Goal: Navigation & Orientation: Find specific page/section

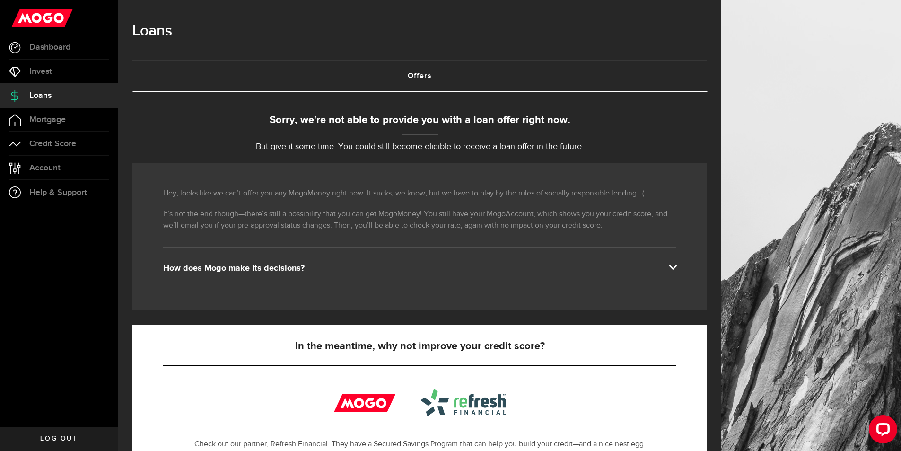
click at [248, 270] on div "How does Mogo make its decisions?" at bounding box center [419, 268] width 513 height 11
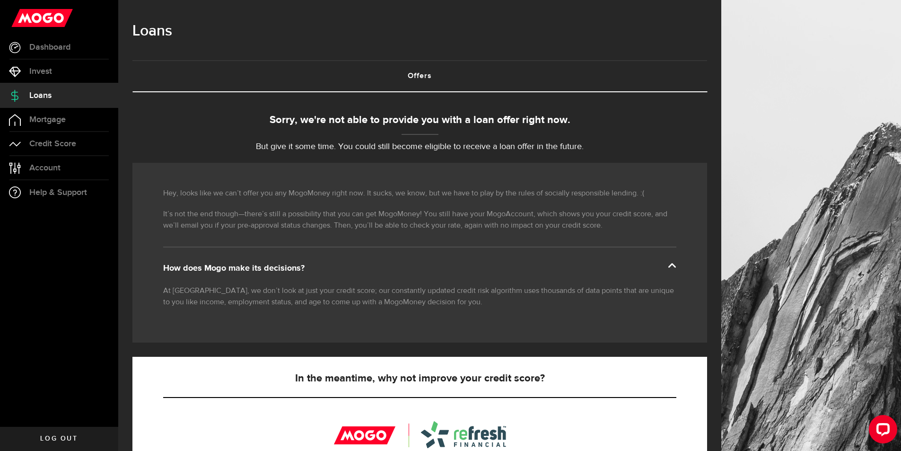
click at [420, 72] on link "Offers (requires attention)" at bounding box center [419, 76] width 575 height 30
click at [420, 76] on link "Offers (requires attention)" at bounding box center [419, 76] width 575 height 30
click at [58, 168] on span "Account" at bounding box center [44, 168] width 31 height 9
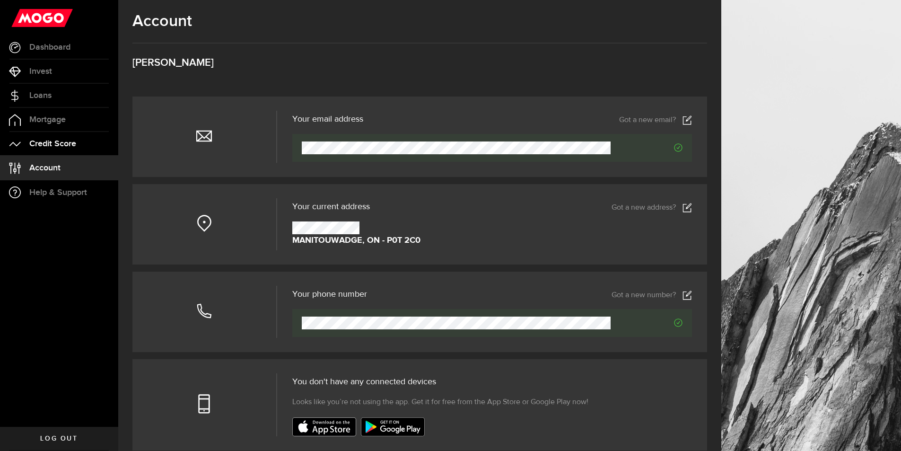
click at [71, 141] on span "Credit Score" at bounding box center [52, 144] width 47 height 9
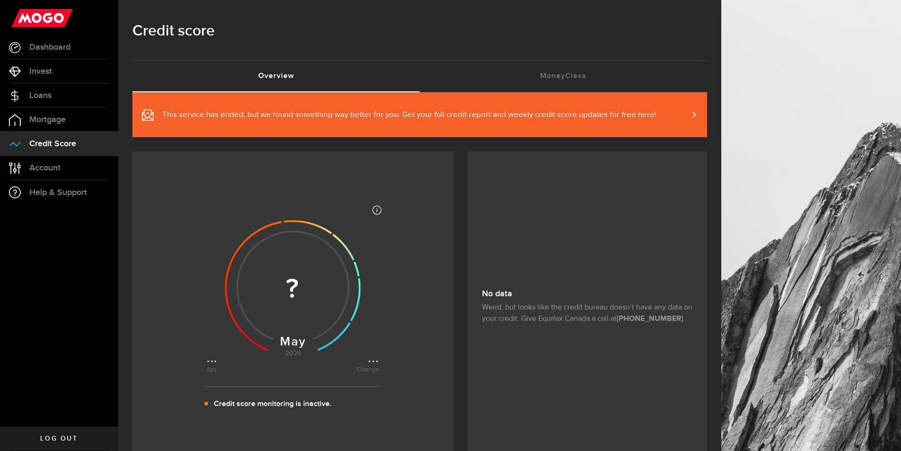
click at [625, 113] on span "This service has ended, but we found something way better for you. Get your ful…" at bounding box center [409, 114] width 494 height 11
click at [547, 73] on link "MoneyClass (requires attention)" at bounding box center [564, 76] width 288 height 30
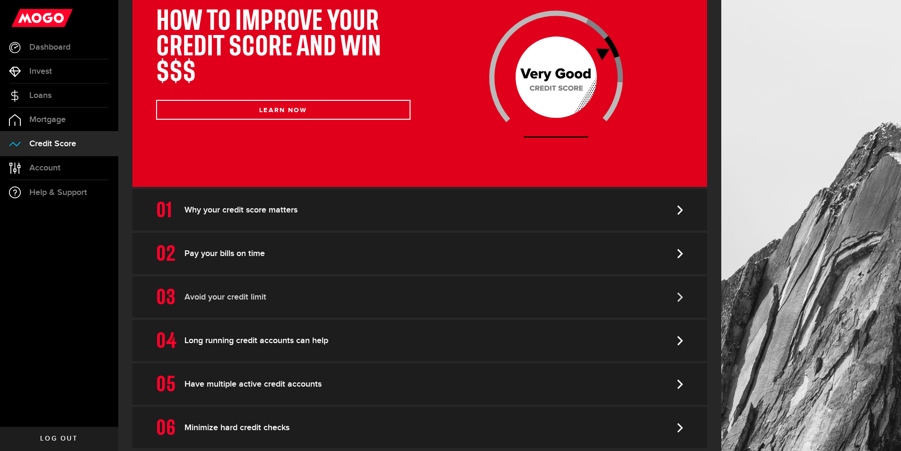
scroll to position [177, 0]
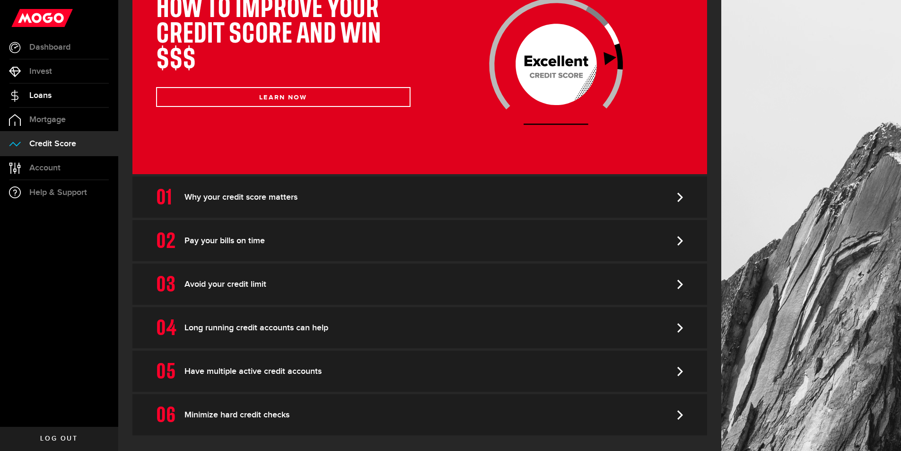
click at [47, 93] on span "Loans" at bounding box center [40, 95] width 22 height 9
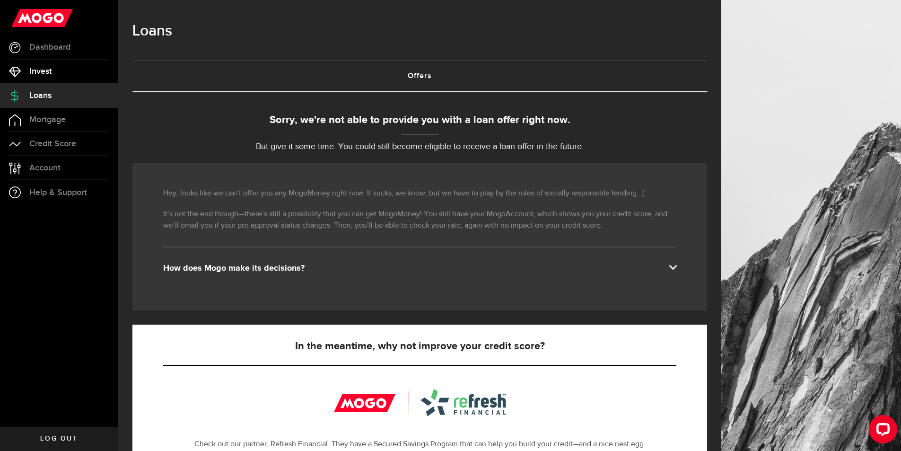
click at [48, 71] on span "Invest" at bounding box center [40, 71] width 23 height 9
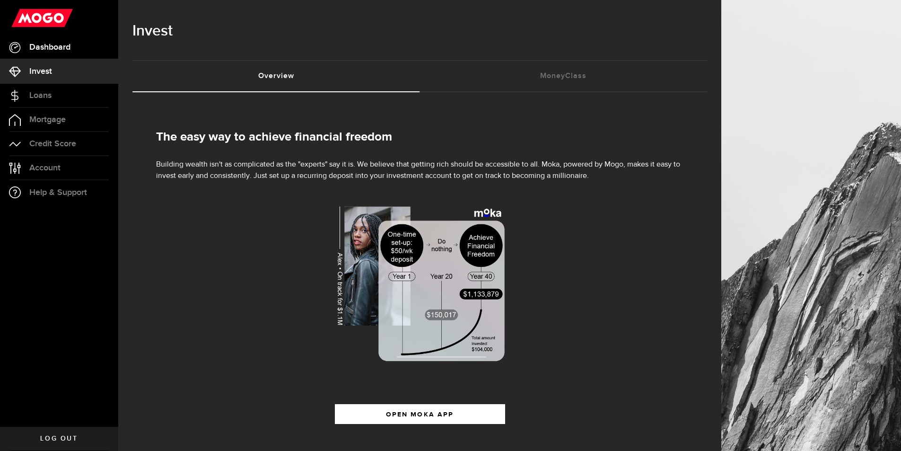
click at [49, 47] on span "Dashboard" at bounding box center [49, 47] width 41 height 9
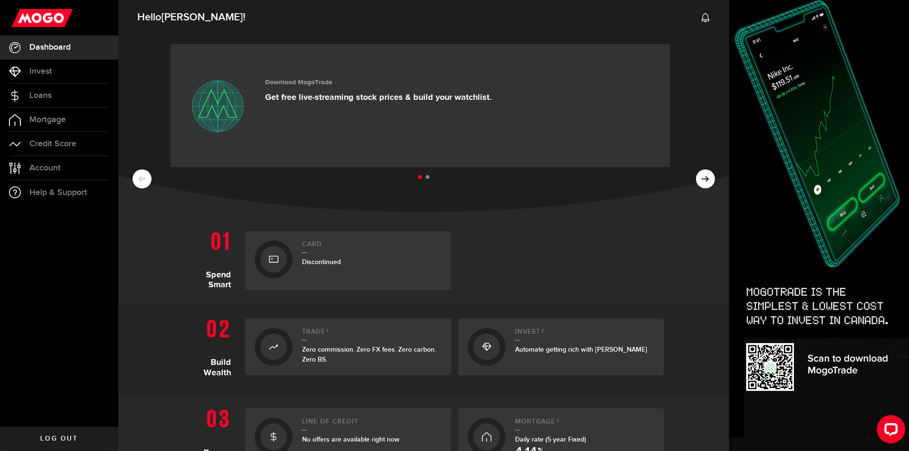
click at [324, 261] on span "Discontinued" at bounding box center [321, 262] width 39 height 8
click at [313, 262] on span "Discontinued" at bounding box center [321, 262] width 39 height 8
click at [312, 257] on div "Discontinued" at bounding box center [372, 262] width 140 height 10
click at [260, 258] on div at bounding box center [273, 259] width 26 height 26
click at [210, 281] on h1 "Spend Smart" at bounding box center [211, 258] width 54 height 64
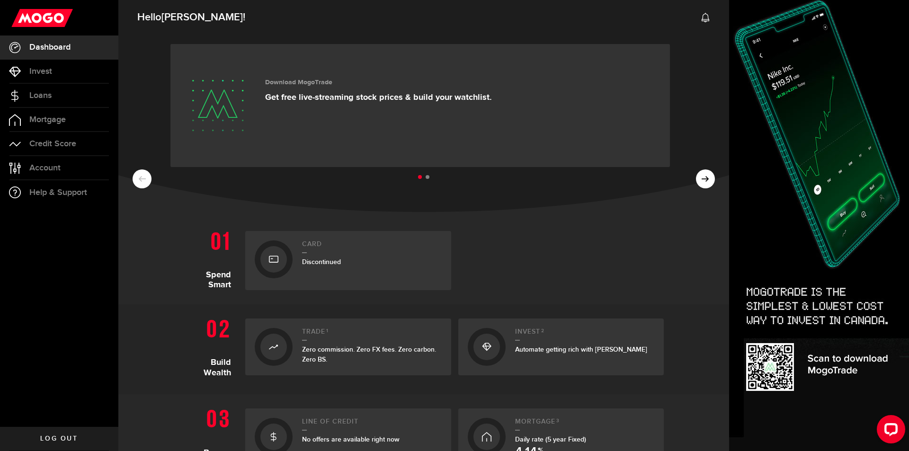
click at [240, 249] on div "Card Discontinued" at bounding box center [450, 258] width 425 height 64
drag, startPoint x: 218, startPoint y: 249, endPoint x: 268, endPoint y: 254, distance: 50.9
click at [235, 252] on div "Spend Smart Card Discontinued" at bounding box center [424, 258] width 480 height 64
click at [321, 261] on span "Discontinued" at bounding box center [321, 262] width 39 height 8
click at [311, 261] on span "Discontinued" at bounding box center [321, 262] width 39 height 8
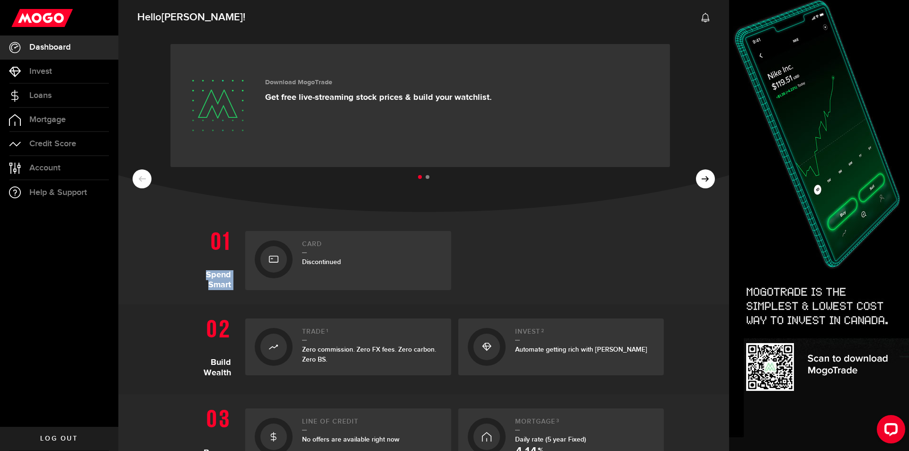
click at [300, 217] on section "Spend Smart Card Discontinued" at bounding box center [423, 261] width 610 height 88
drag, startPoint x: 527, startPoint y: 255, endPoint x: 384, endPoint y: 290, distance: 146.8
click at [518, 255] on div at bounding box center [561, 260] width 206 height 59
click at [312, 262] on span "Discontinued" at bounding box center [321, 262] width 39 height 8
click at [321, 261] on span "Discontinued" at bounding box center [321, 262] width 39 height 8
